Goal: Check status: Check status

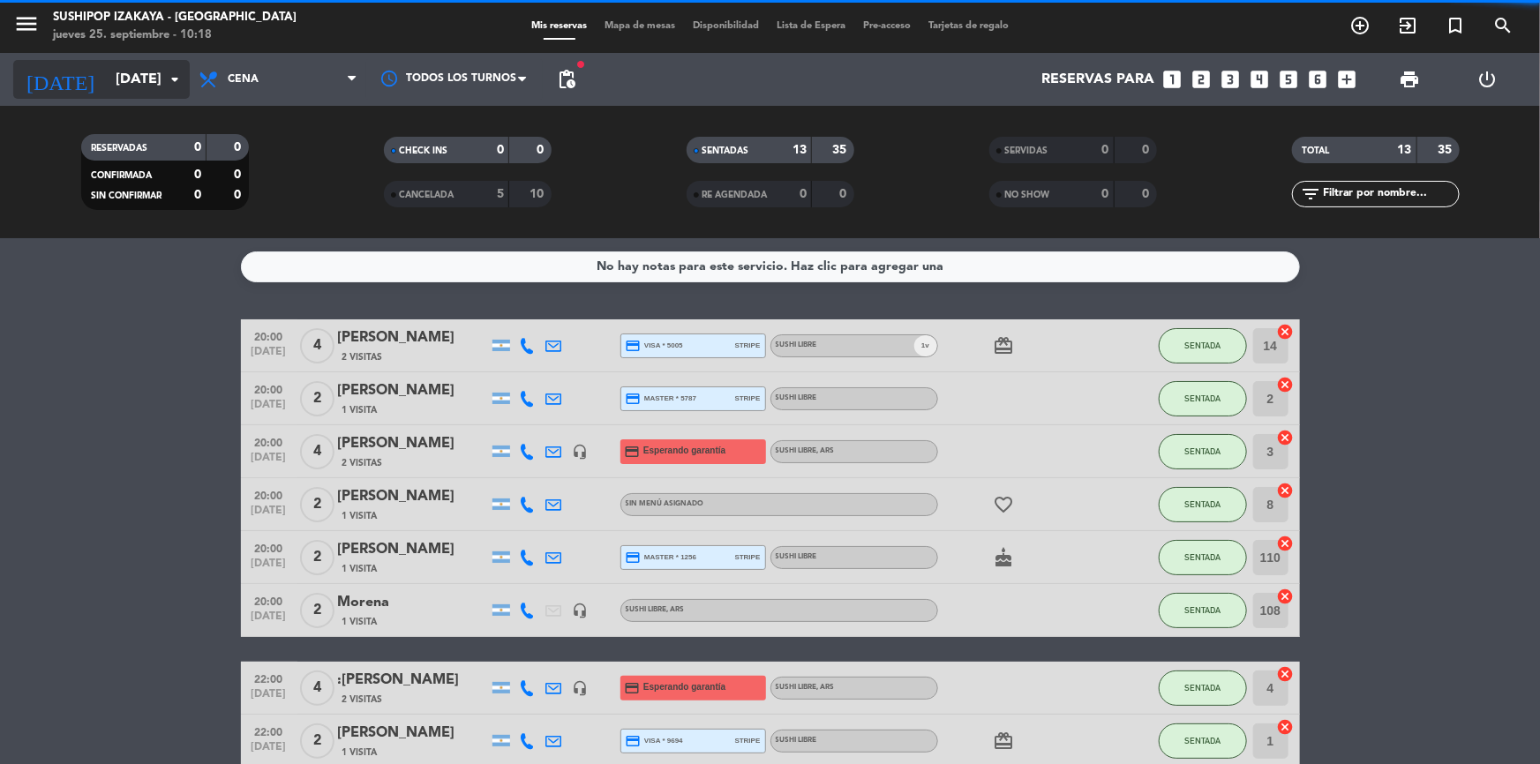
click at [136, 85] on input "[DATE]" at bounding box center [200, 80] width 186 height 34
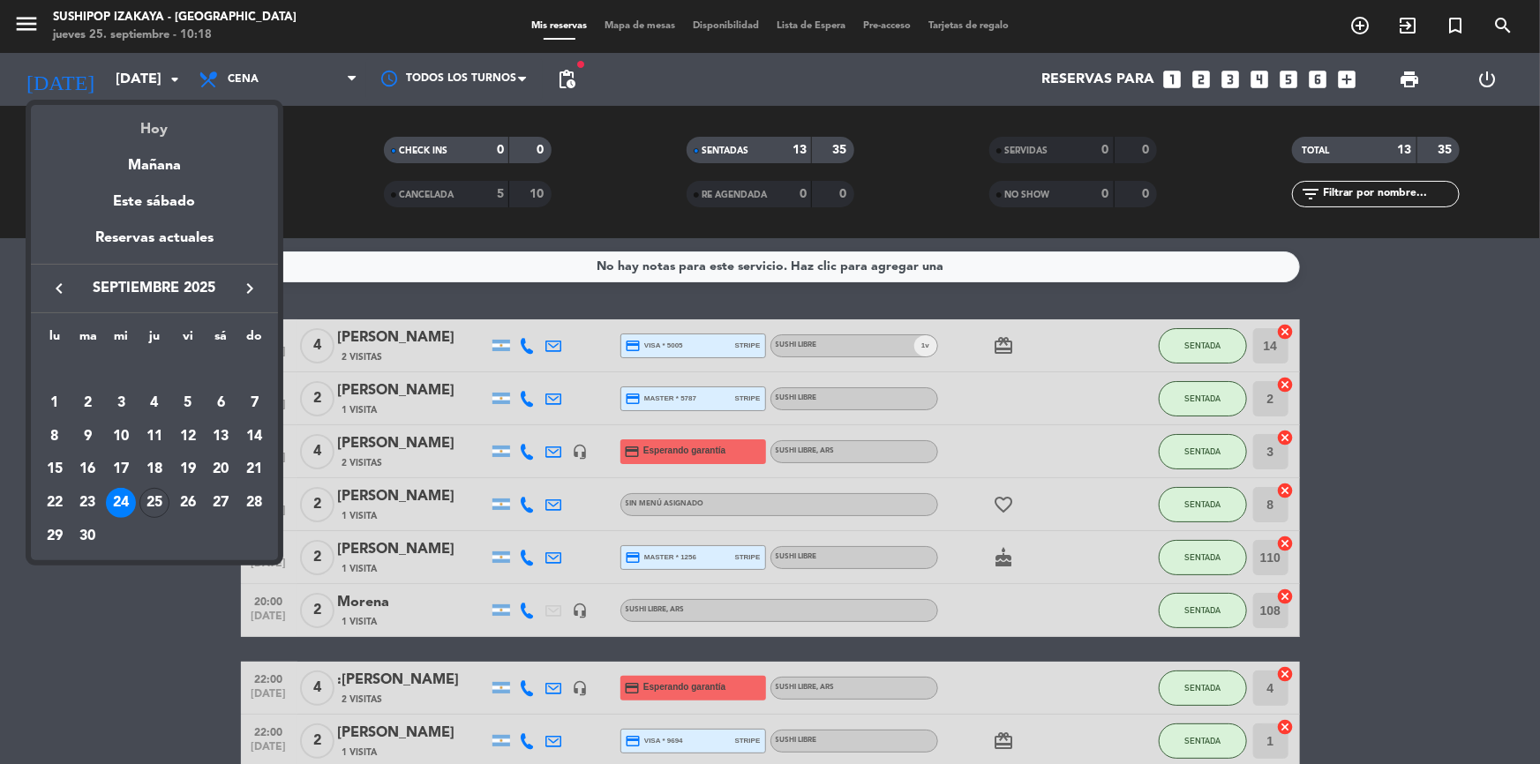
click at [142, 132] on div "Hoy" at bounding box center [154, 123] width 247 height 36
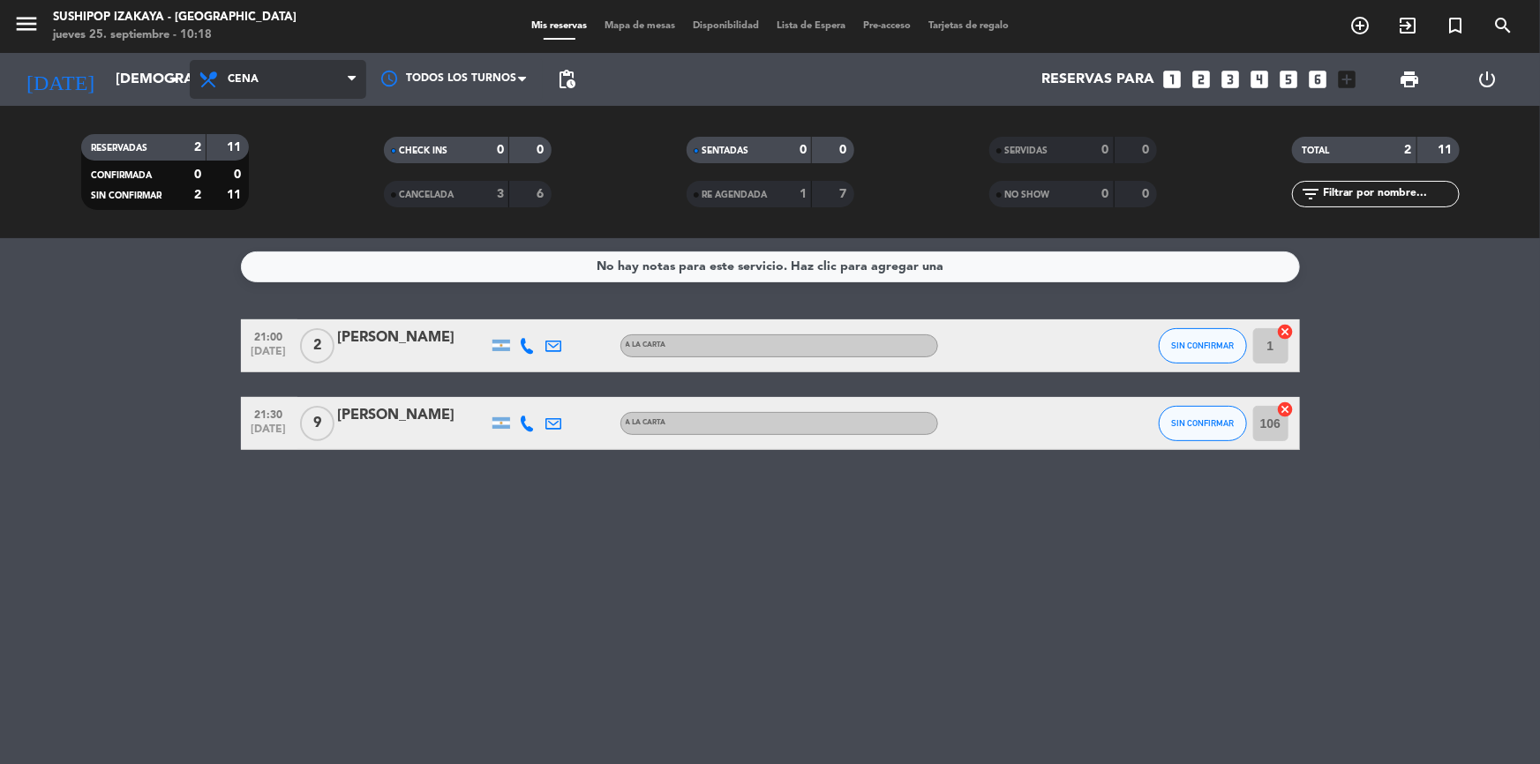
drag, startPoint x: 224, startPoint y: 79, endPoint x: 235, endPoint y: 99, distance: 22.1
click at [225, 80] on span "Cena" at bounding box center [278, 79] width 177 height 39
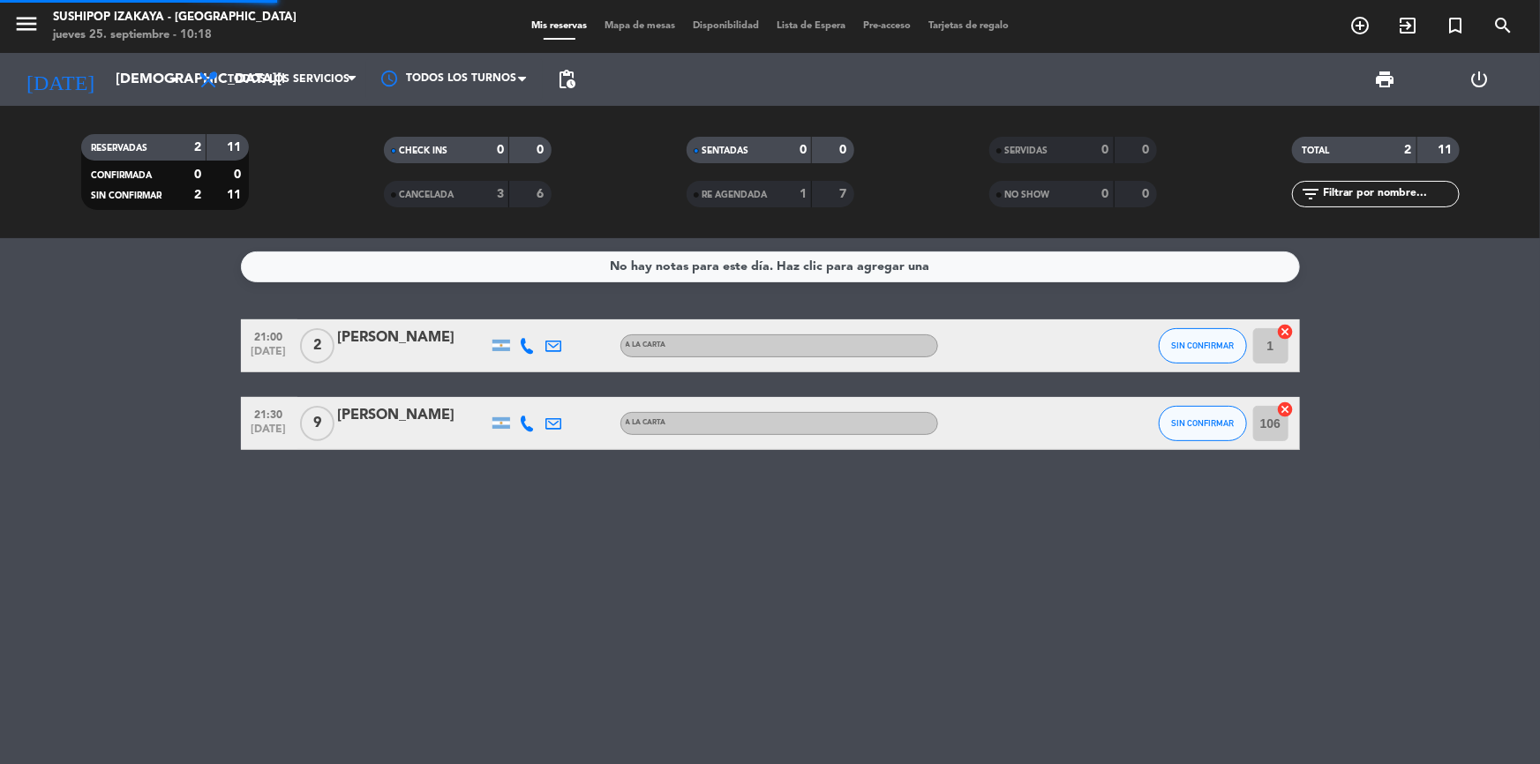
click at [241, 114] on div "menu Sushipop Izakaya - [GEOGRAPHIC_DATA] [DATE] 25. septiembre - 10:18 Mis res…" at bounding box center [770, 119] width 1540 height 238
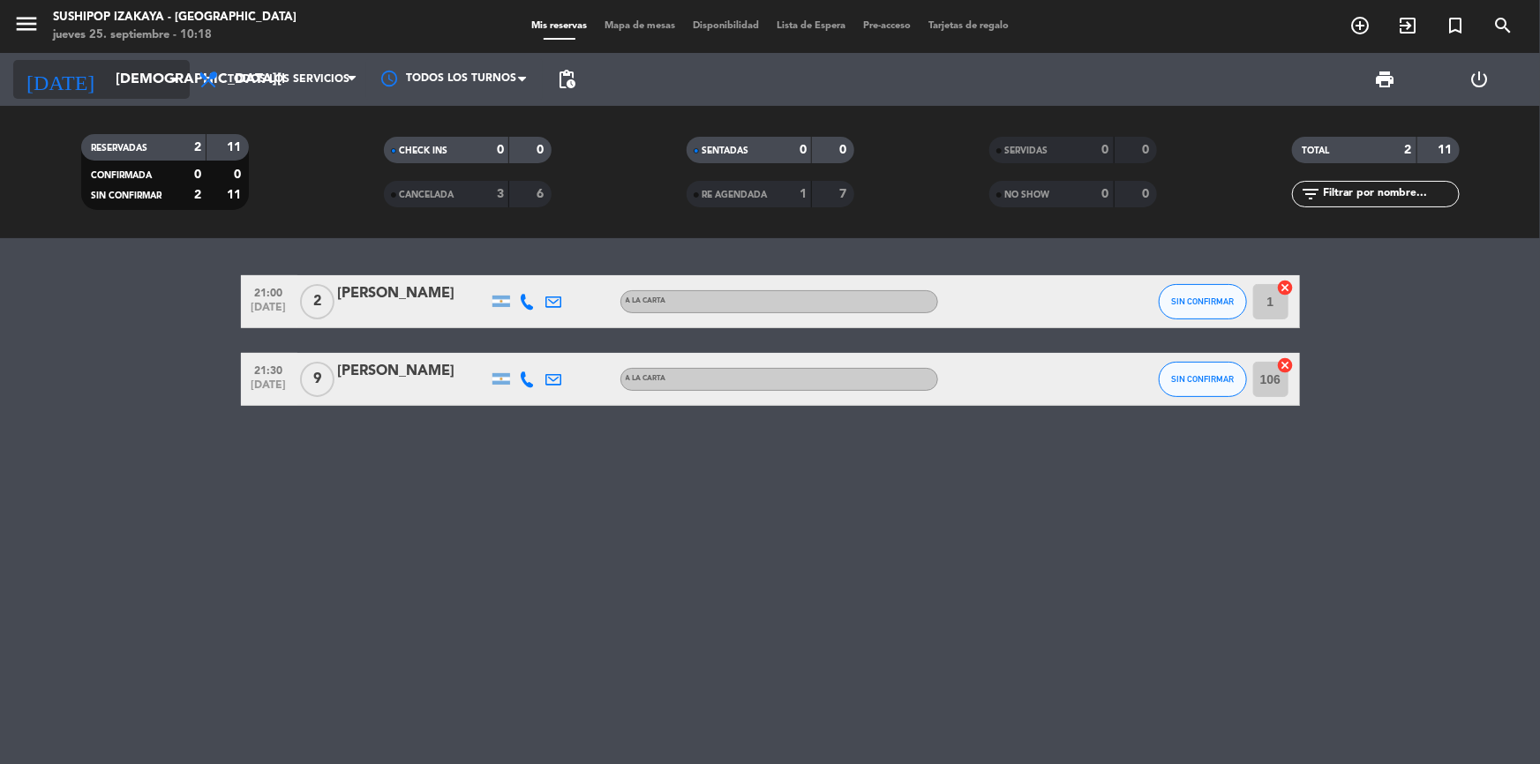
click at [128, 91] on input "[DEMOGRAPHIC_DATA][DATE]" at bounding box center [200, 80] width 186 height 34
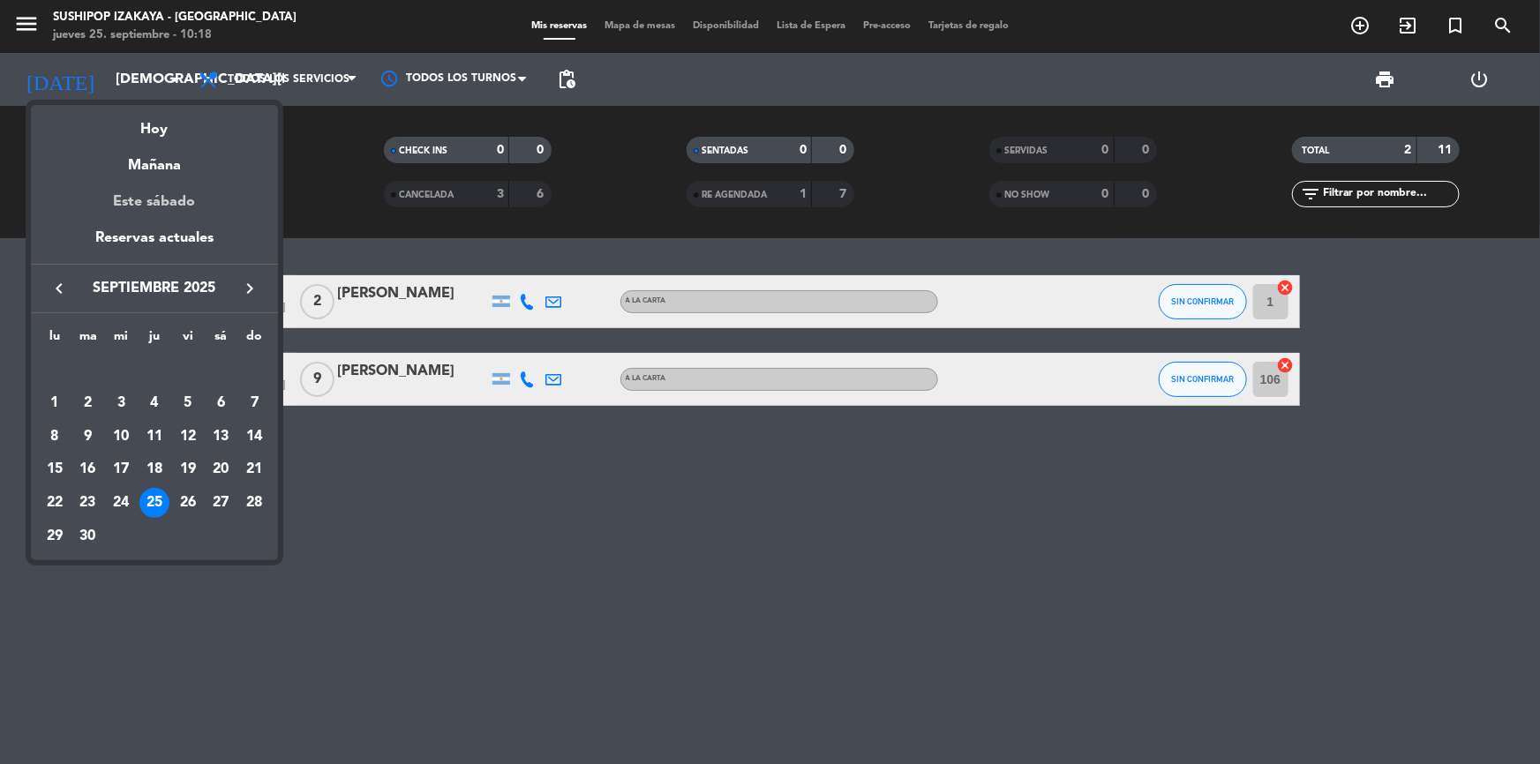
click at [150, 191] on div "Este sábado" at bounding box center [154, 201] width 247 height 49
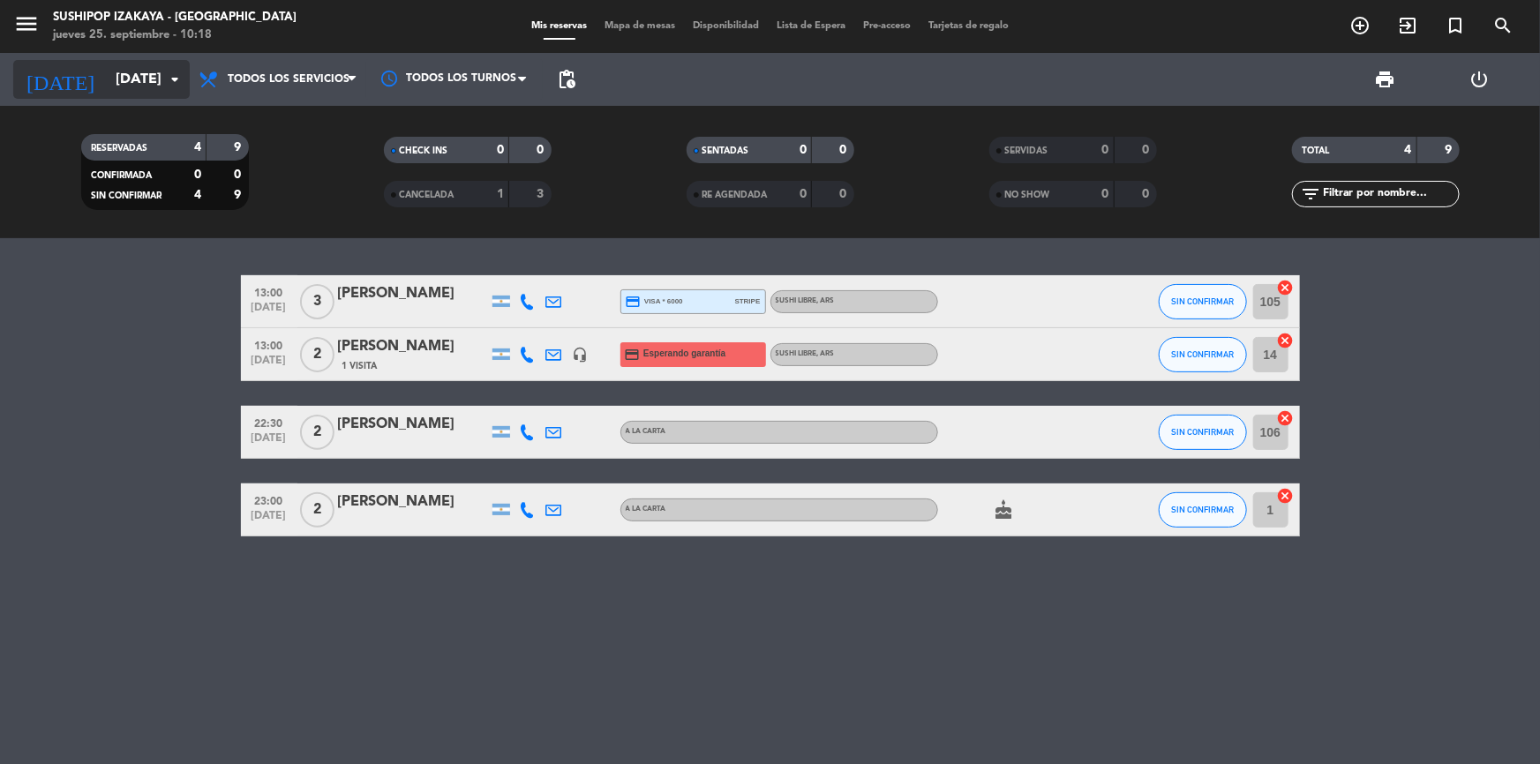
click at [107, 66] on input "[DATE]" at bounding box center [200, 80] width 186 height 34
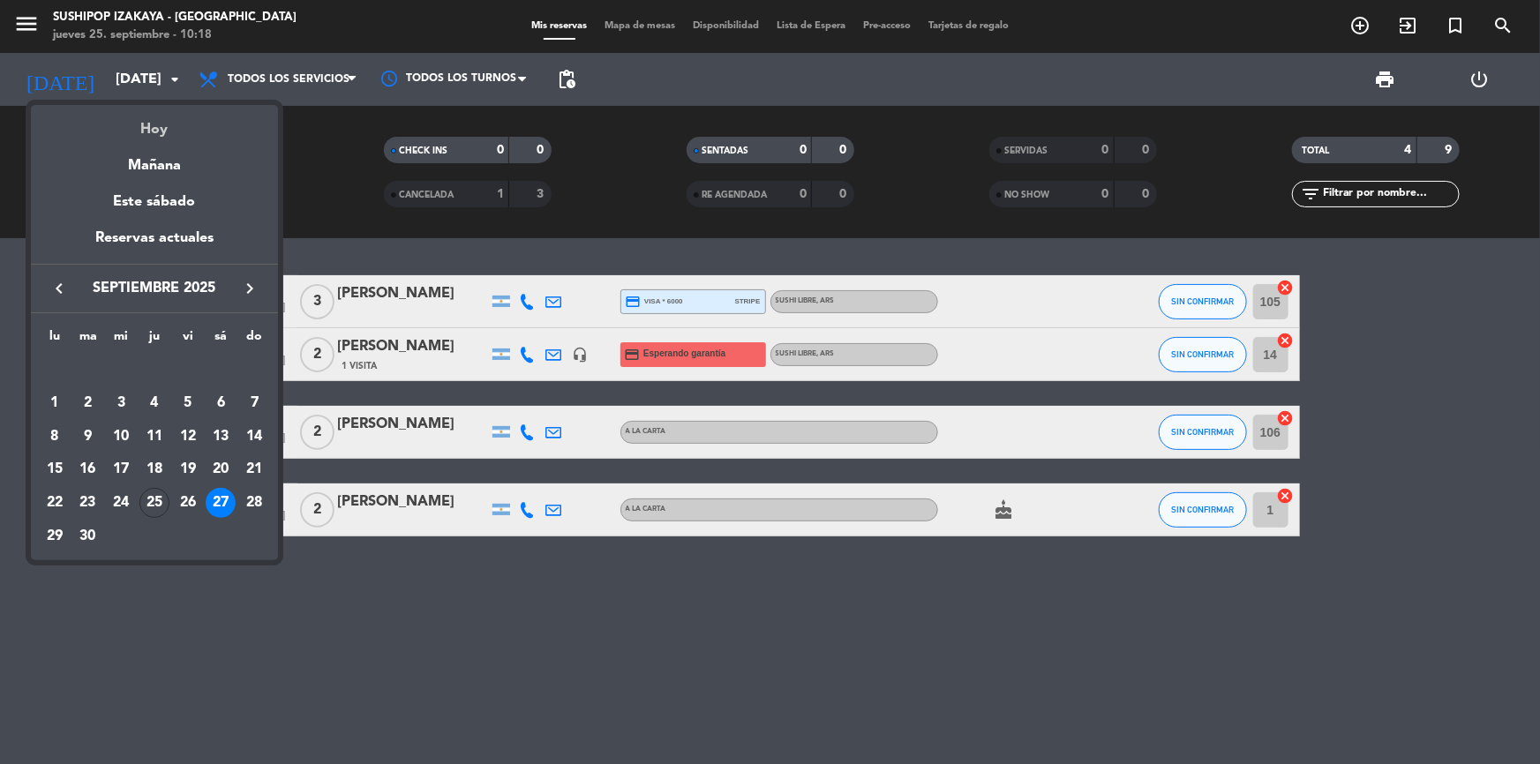
click at [139, 125] on div "Hoy" at bounding box center [154, 123] width 247 height 36
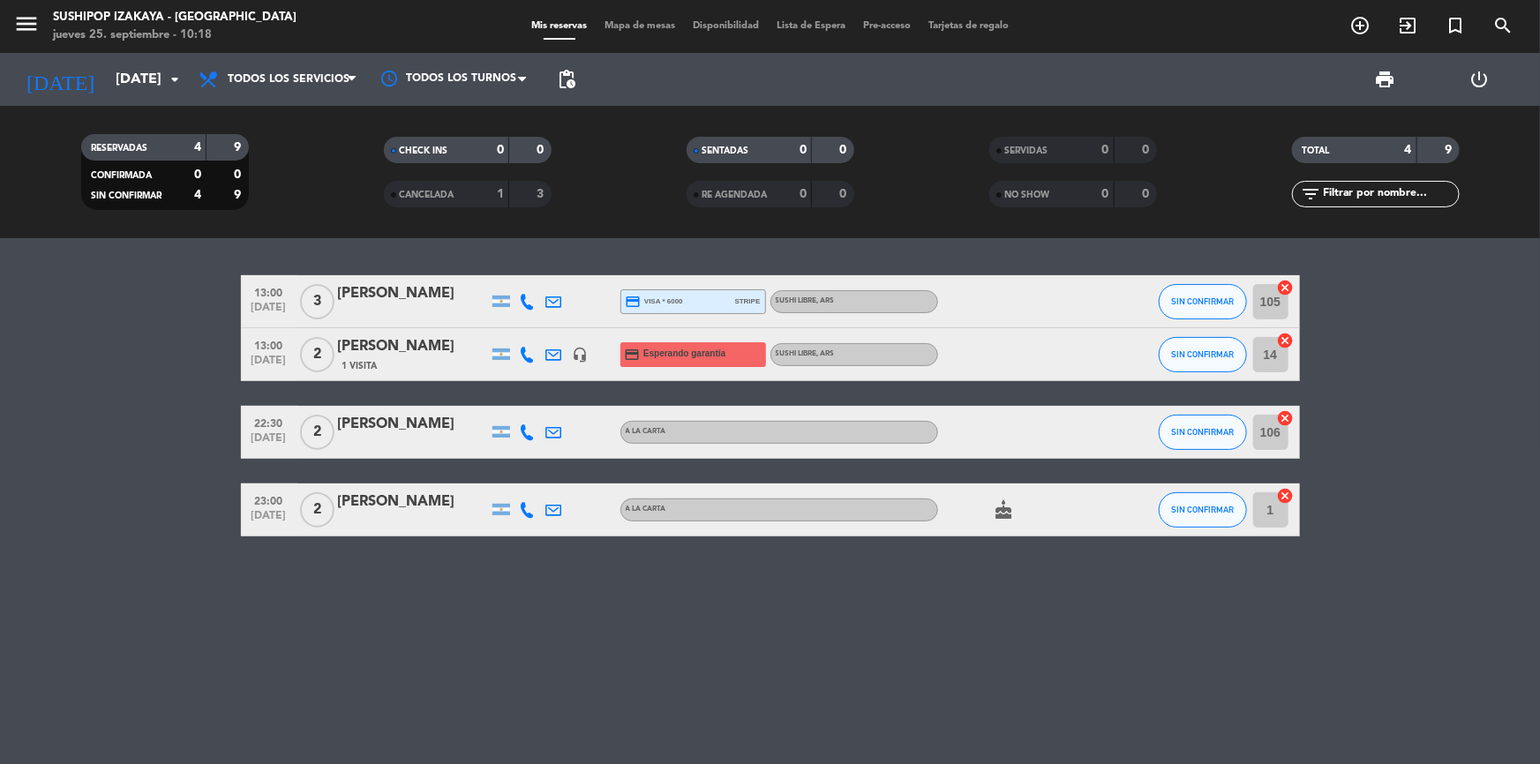
type input "[DEMOGRAPHIC_DATA][DATE]"
